Goal: Check status

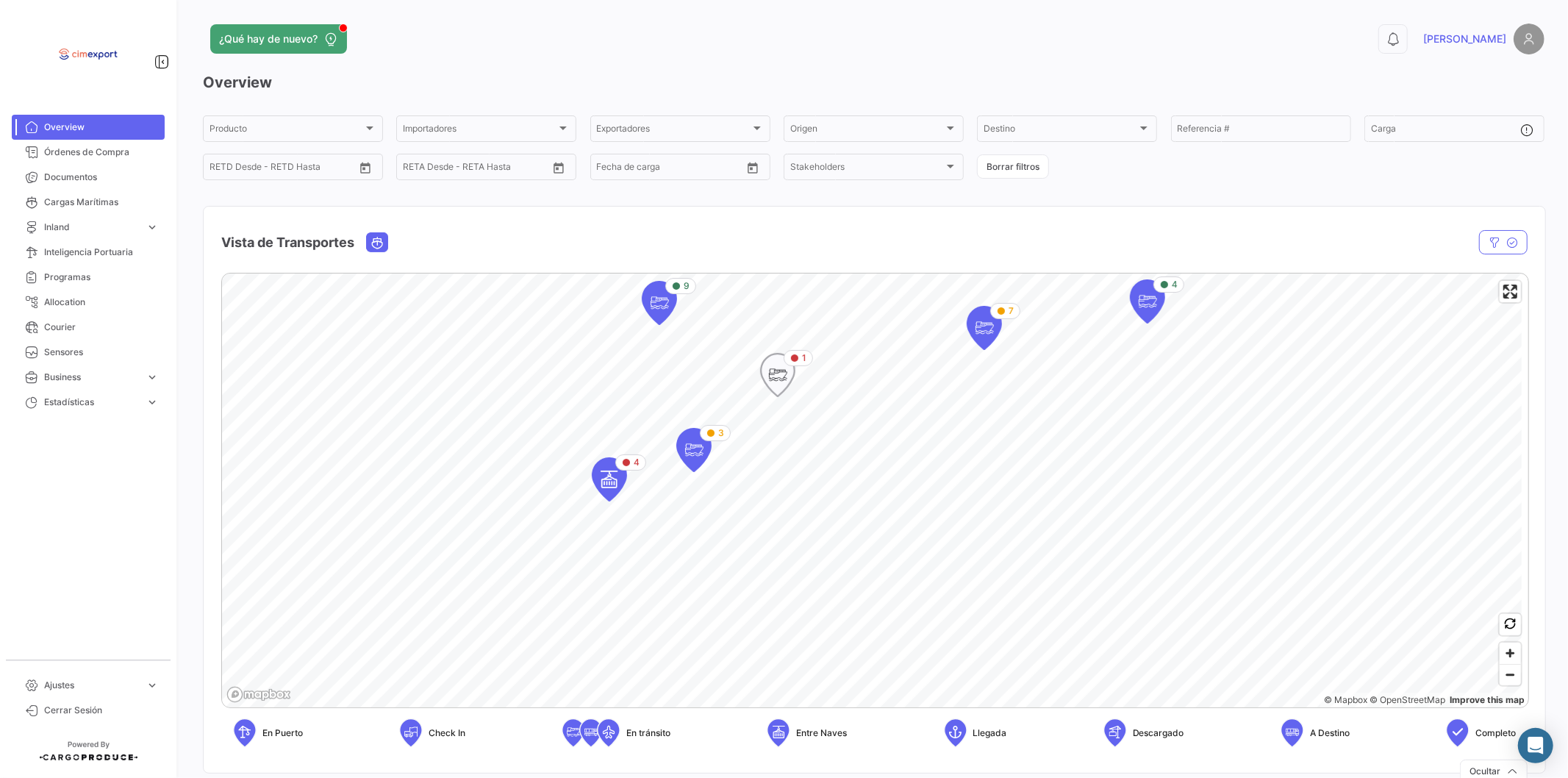
drag, startPoint x: 796, startPoint y: 521, endPoint x: 802, endPoint y: 364, distance: 157.1
click at [802, 364] on div "1" at bounding box center [799, 357] width 29 height 17
click at [130, 144] on link "Órdenes de Compra" at bounding box center [87, 152] width 153 height 25
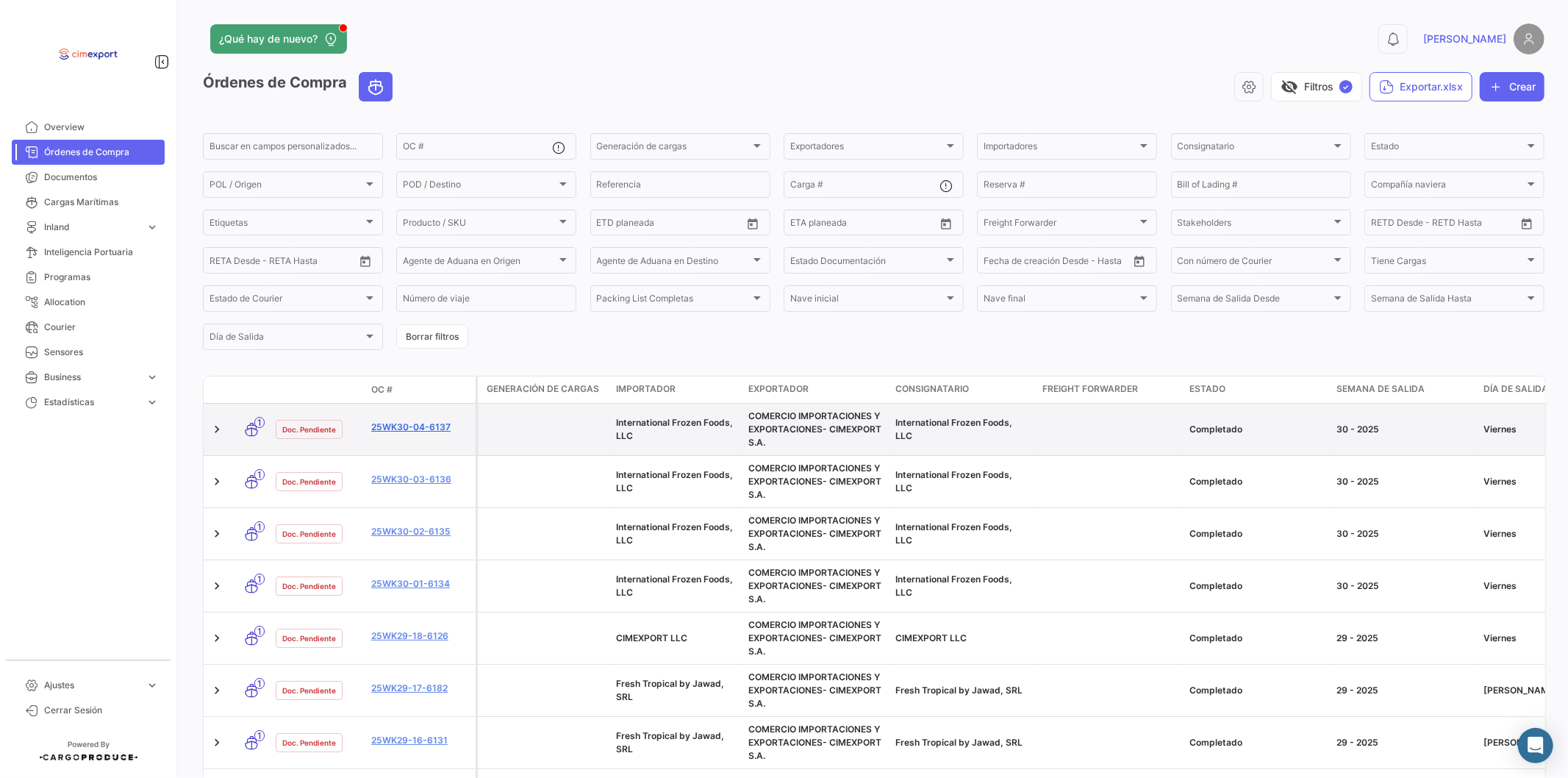
click at [423, 432] on link "25WK30-04-6137" at bounding box center [420, 427] width 98 height 14
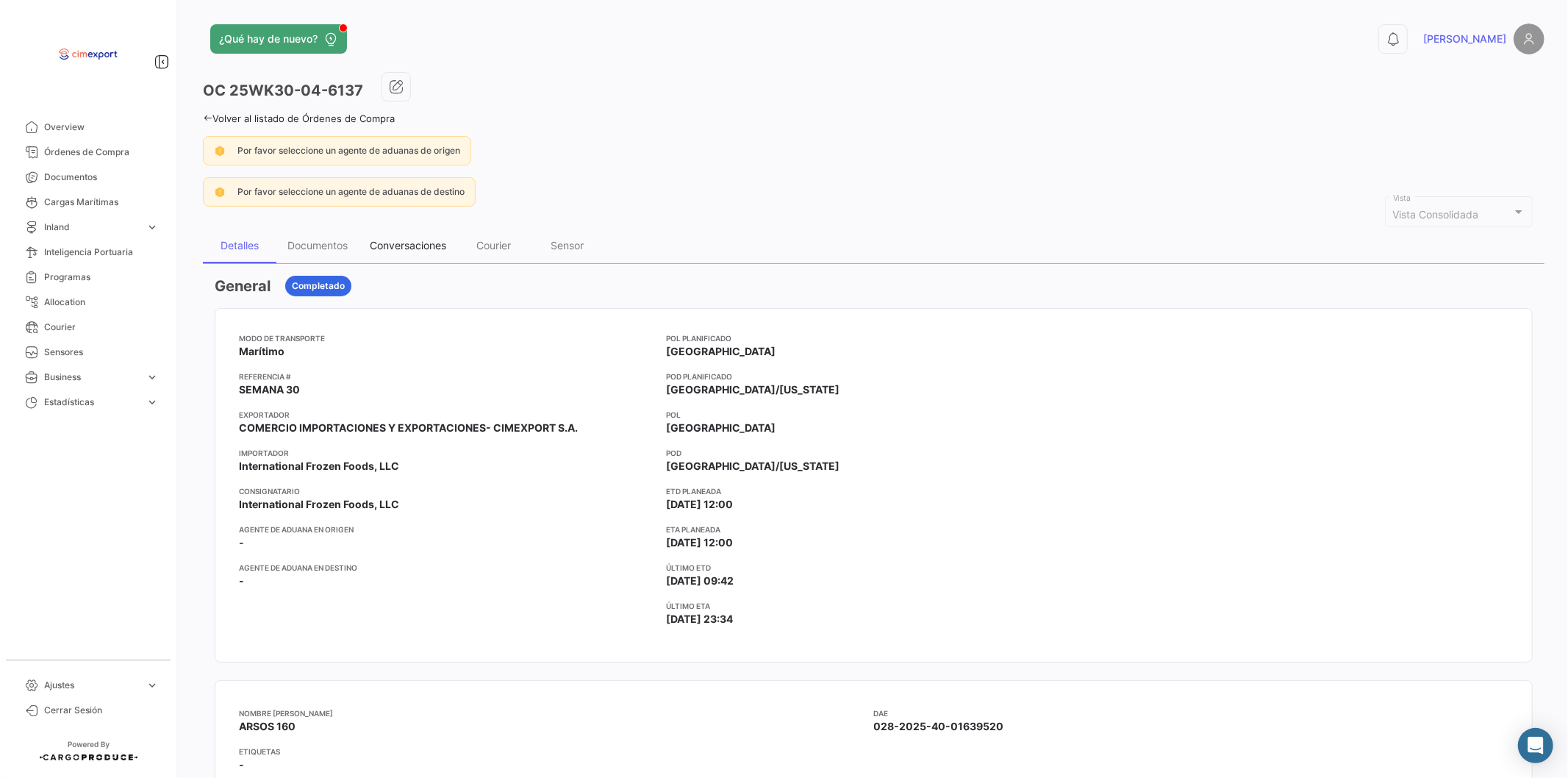
click at [410, 253] on div "Conversaciones" at bounding box center [407, 246] width 98 height 35
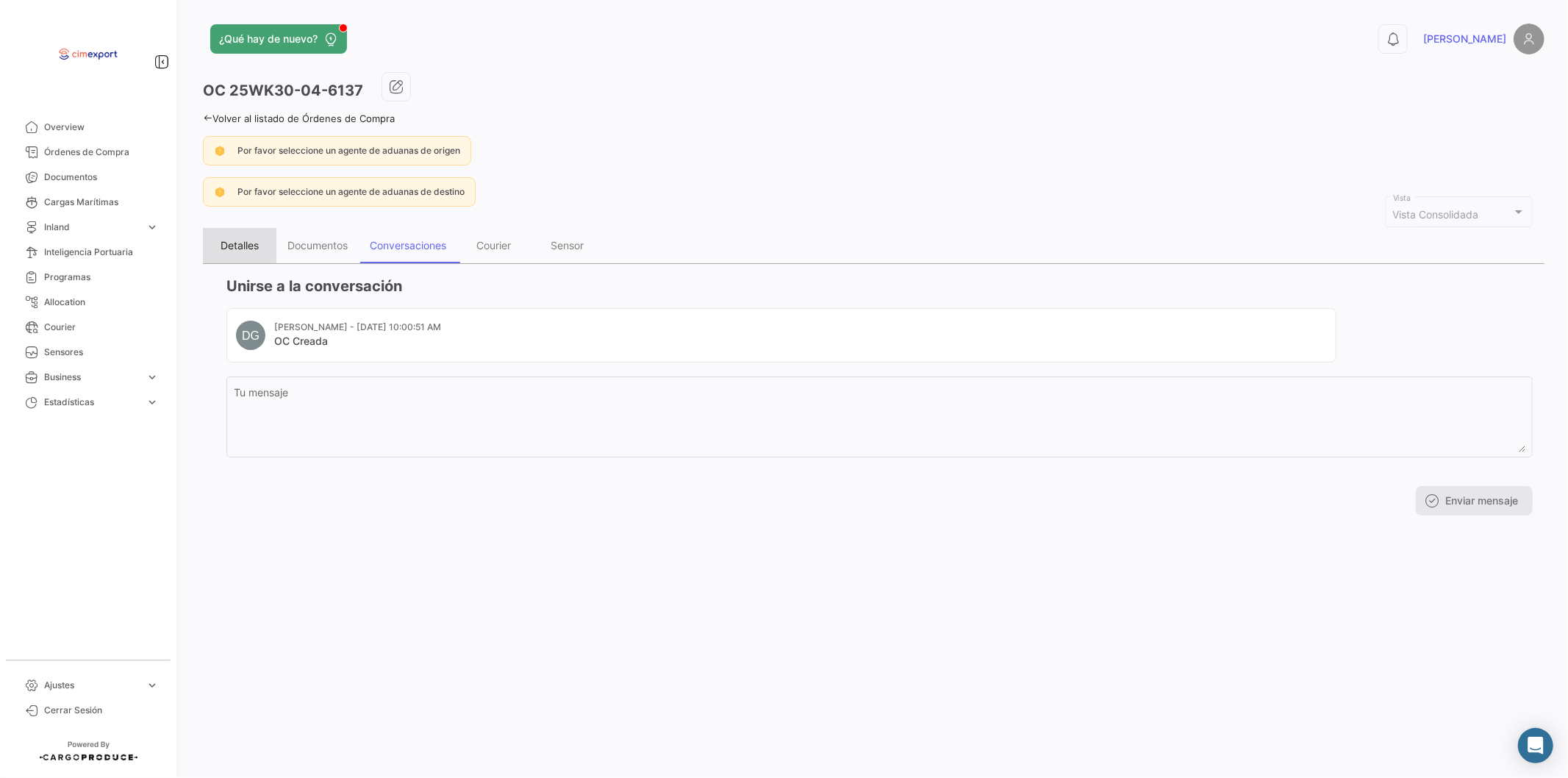
click at [249, 254] on div "Detalles" at bounding box center [240, 246] width 74 height 35
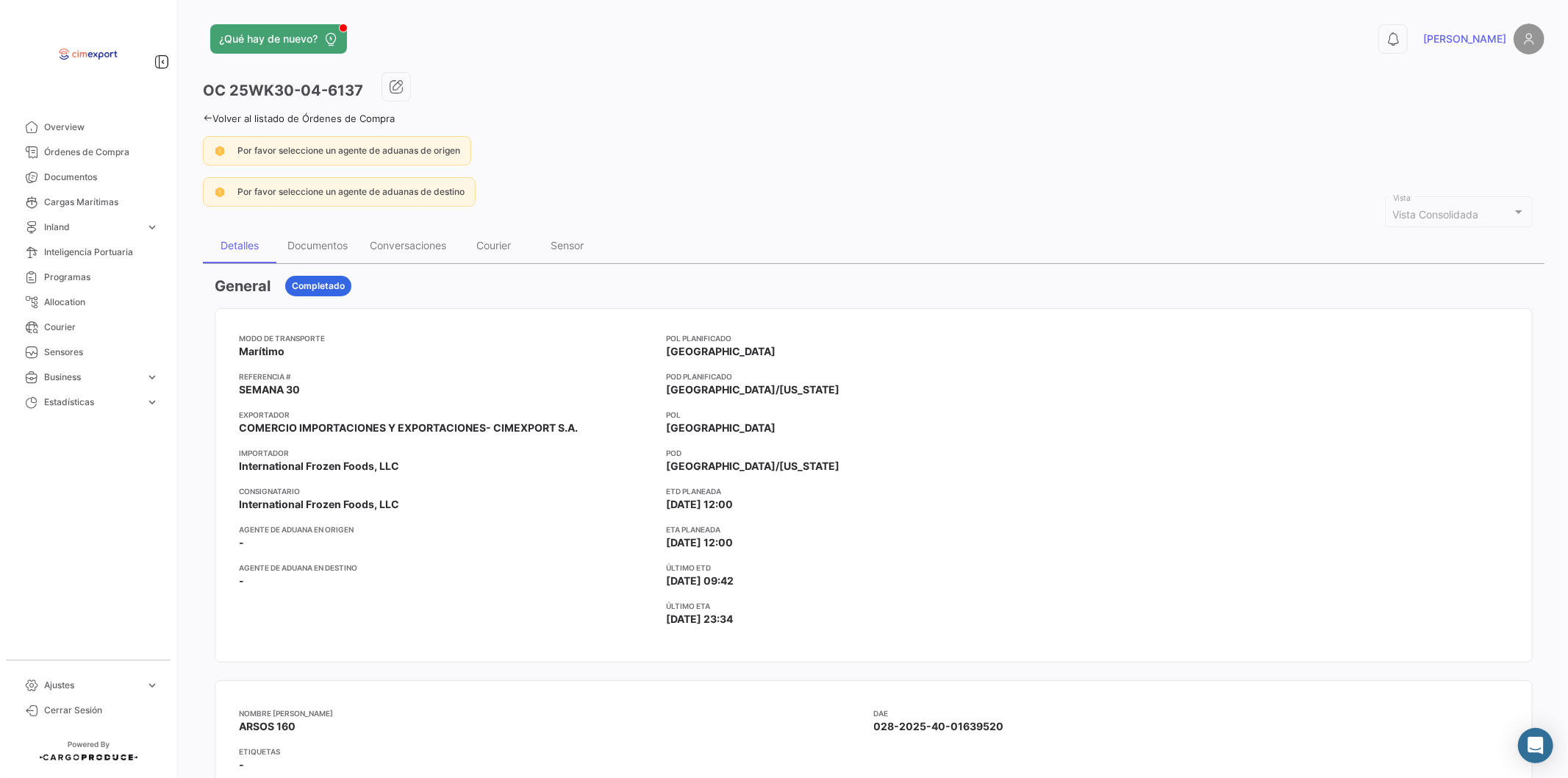
click at [203, 119] on icon at bounding box center [208, 118] width 10 height 10
